Goal: Transaction & Acquisition: Purchase product/service

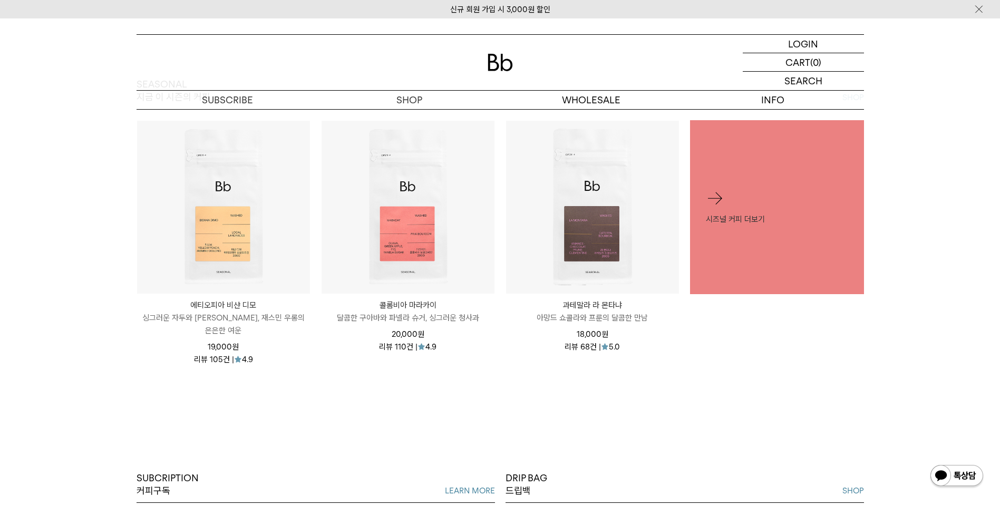
scroll to position [530, 0]
click at [426, 98] on p "숍" at bounding box center [409, 100] width 182 height 18
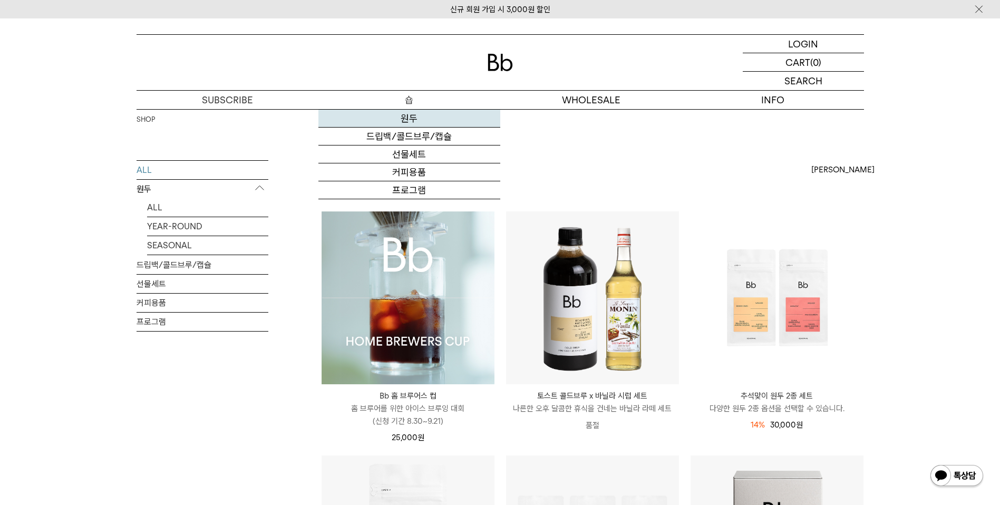
click at [414, 118] on link "원두" at bounding box center [409, 119] width 182 height 18
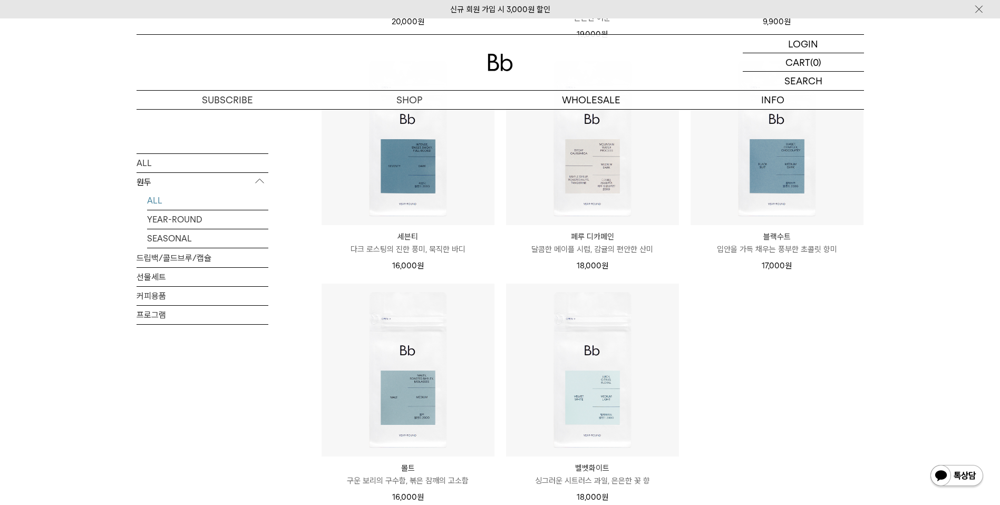
scroll to position [803, 0]
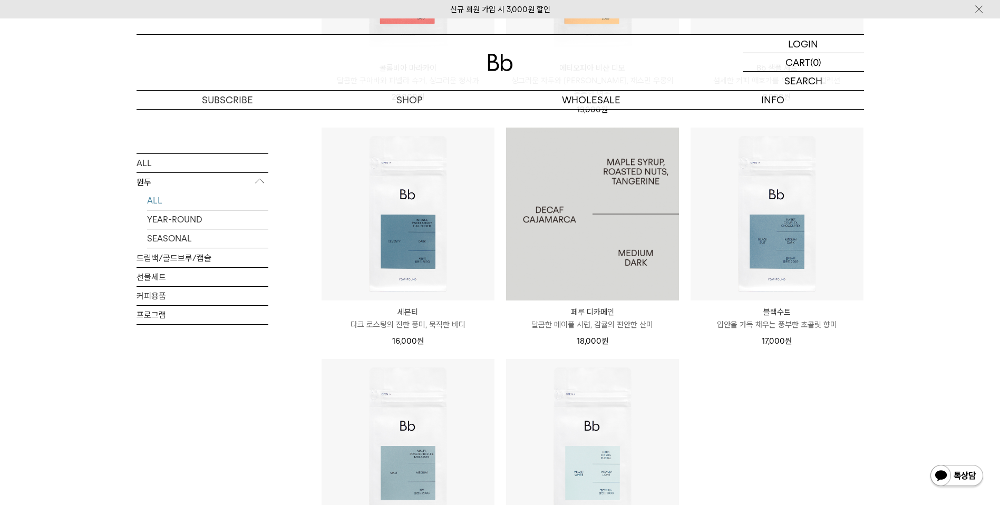
click at [599, 226] on img at bounding box center [592, 214] width 173 height 173
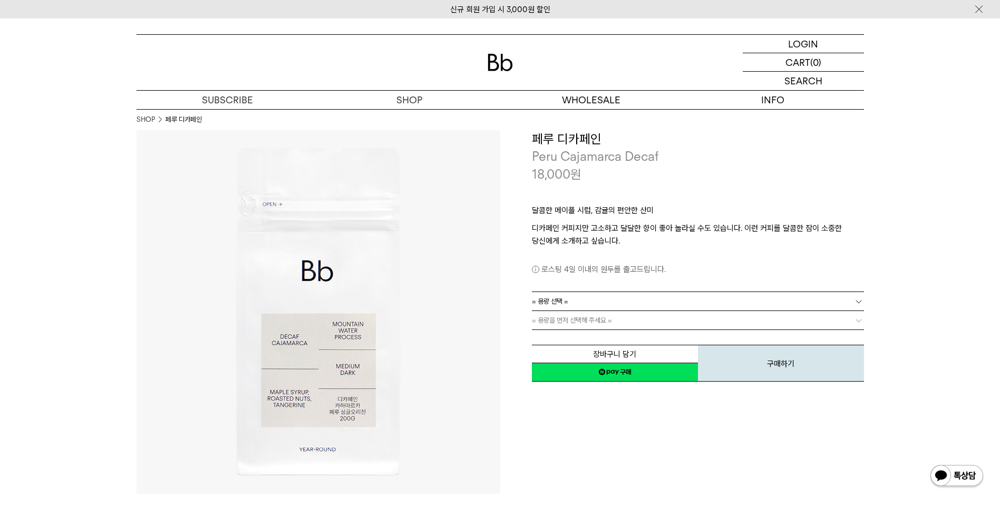
click at [616, 306] on link "= 용량 선택 =" at bounding box center [698, 301] width 332 height 18
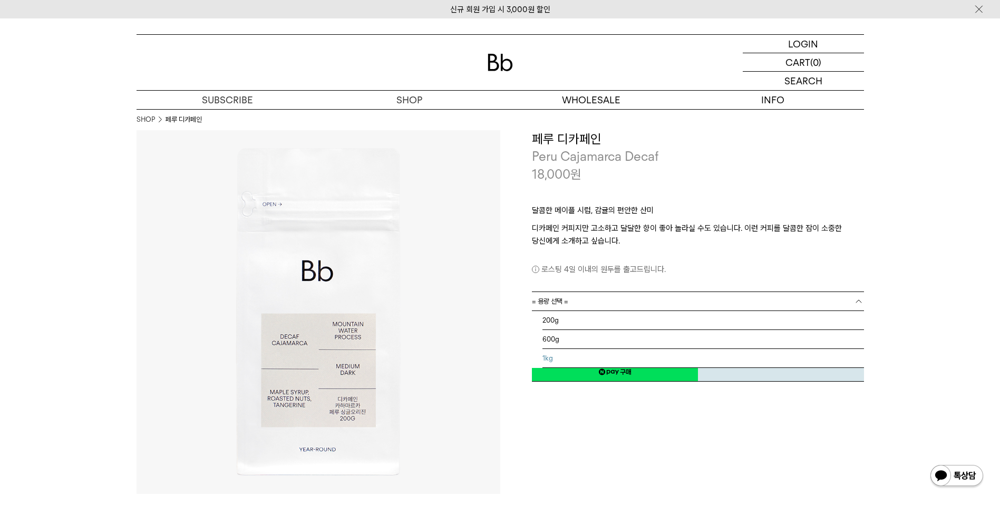
click at [606, 353] on li "1kg" at bounding box center [702, 358] width 321 height 19
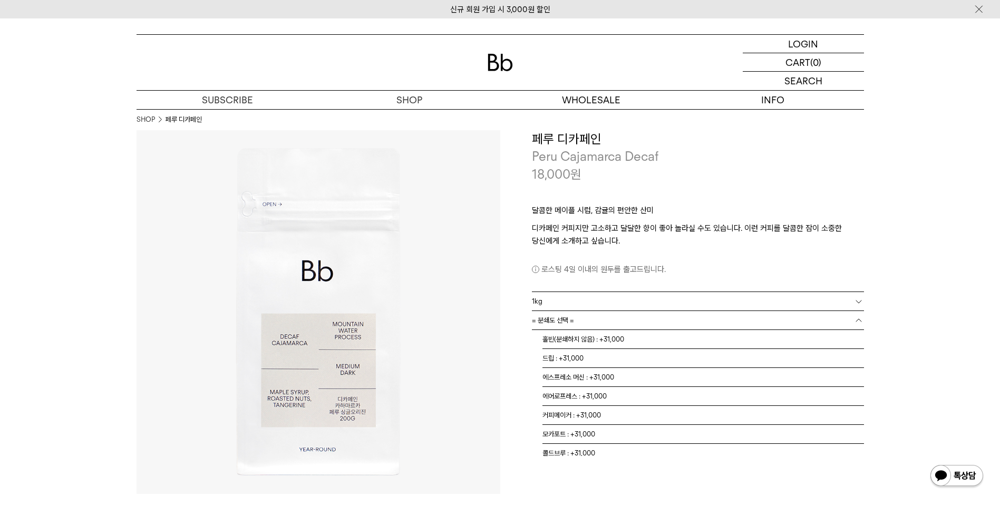
click at [600, 321] on link "= 분쇄도 선택 =" at bounding box center [698, 320] width 332 height 18
click at [609, 341] on li "홀빈(분쇄하지 않음) : +31,000" at bounding box center [702, 339] width 321 height 19
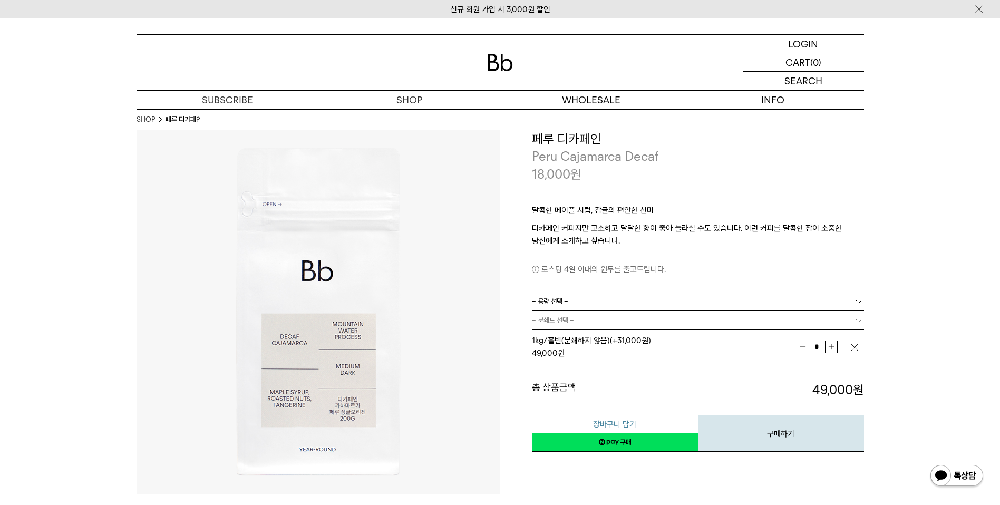
click at [642, 420] on button "장바구니 담기" at bounding box center [615, 424] width 166 height 18
